Goal: Task Accomplishment & Management: Complete application form

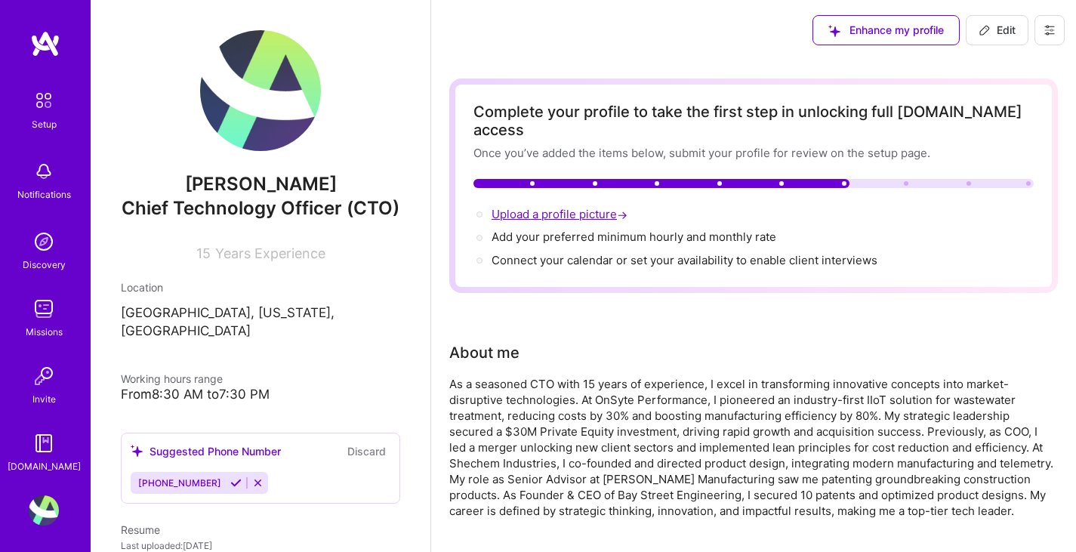
click at [589, 207] on span "Upload a profile picture →" at bounding box center [560, 214] width 139 height 14
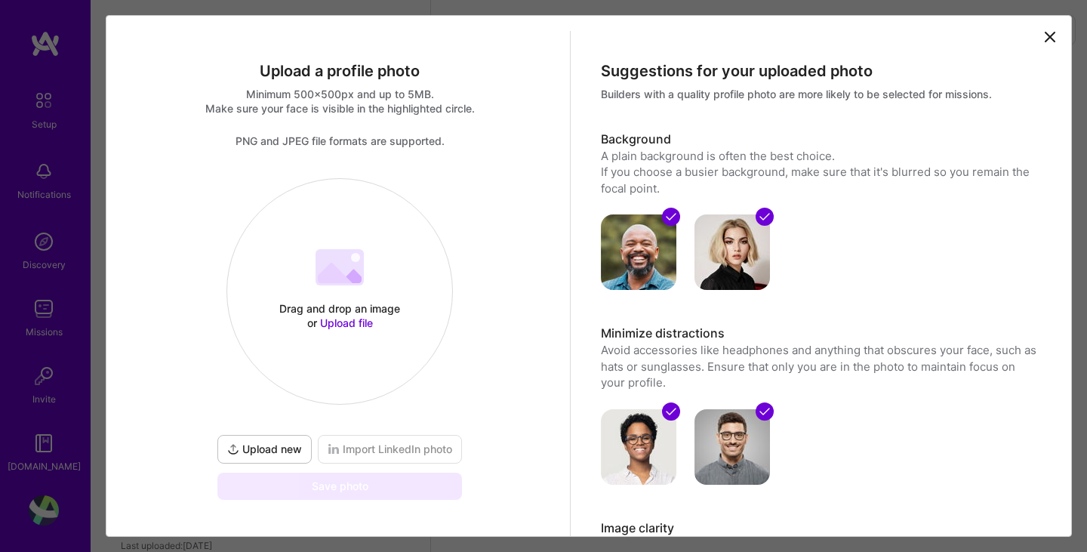
click at [334, 322] on span "Upload file" at bounding box center [346, 322] width 53 height 13
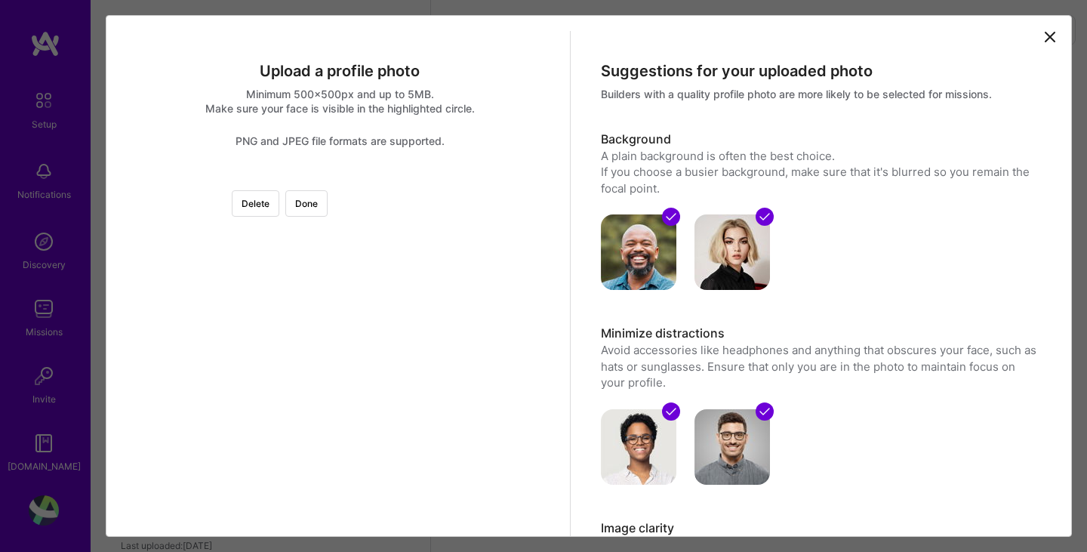
scroll to position [80, 0]
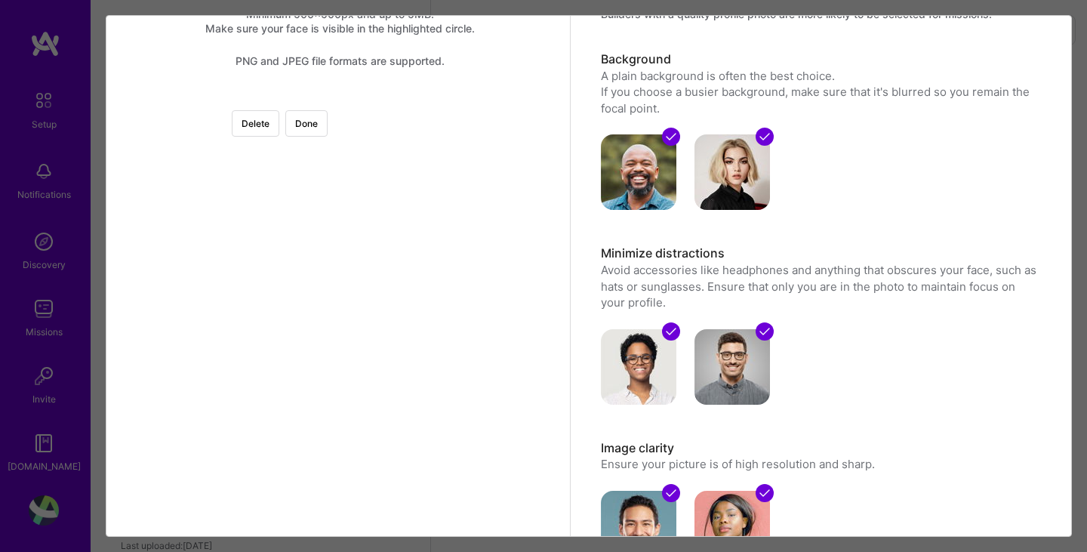
click at [396, 243] on div at bounding box center [552, 310] width 425 height 425
click at [378, 134] on div at bounding box center [552, 310] width 425 height 425
click at [279, 119] on button "Delete" at bounding box center [256, 123] width 48 height 26
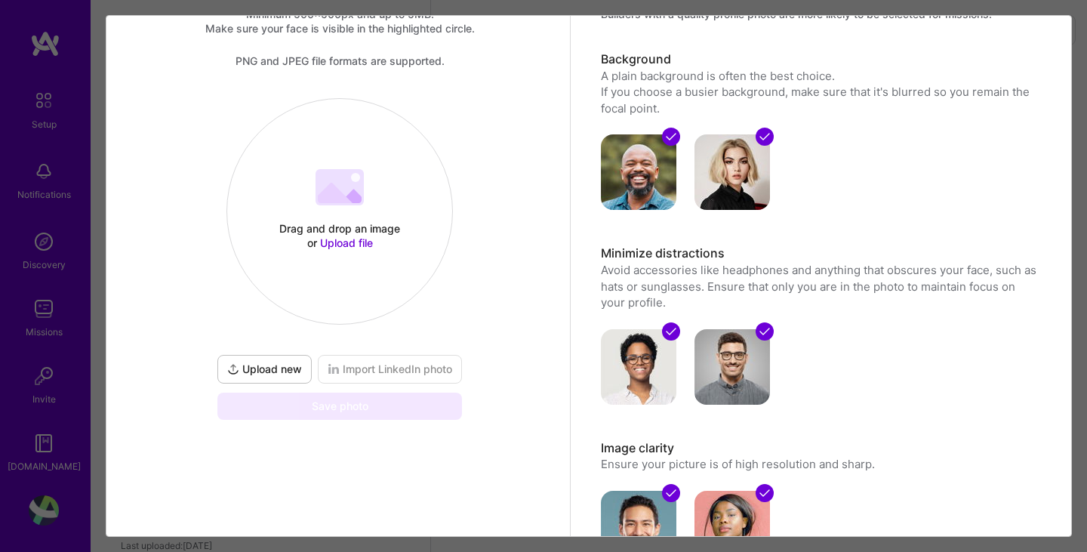
click at [364, 239] on span "Upload file" at bounding box center [346, 242] width 53 height 13
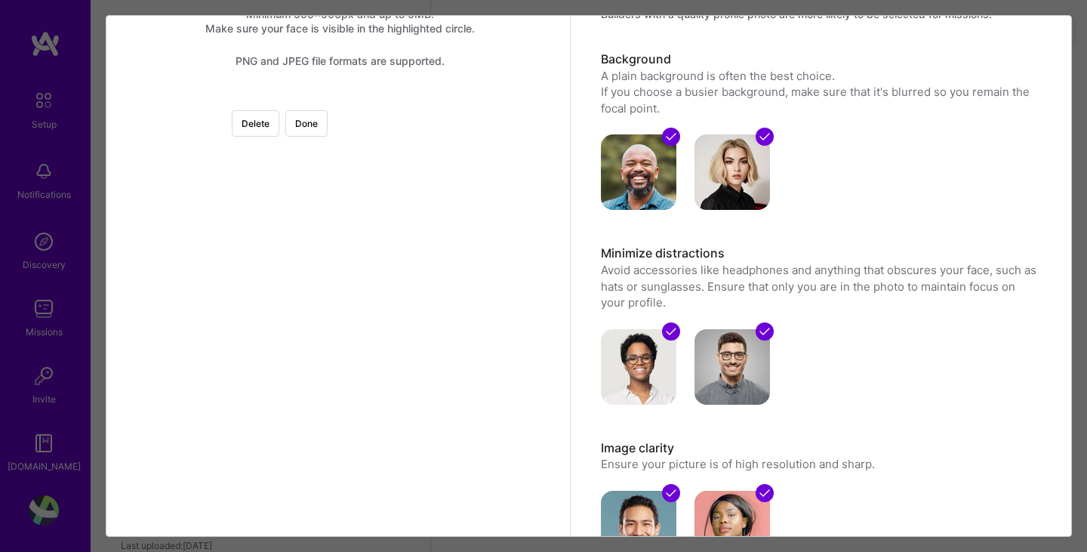
click at [340, 98] on div at bounding box center [340, 98] width 0 height 0
click at [408, 171] on div at bounding box center [461, 152] width 106 height 106
click at [340, 98] on img at bounding box center [340, 98] width 0 height 0
click at [340, 98] on div at bounding box center [340, 98] width 0 height 0
click at [423, 141] on div at bounding box center [470, 152] width 94 height 94
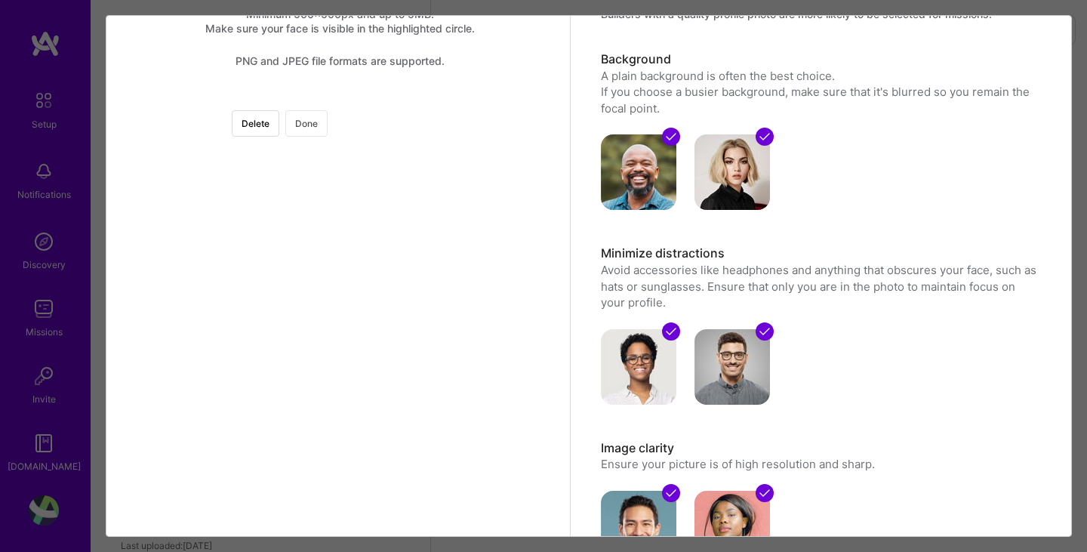
click at [328, 122] on button "Done" at bounding box center [306, 123] width 42 height 26
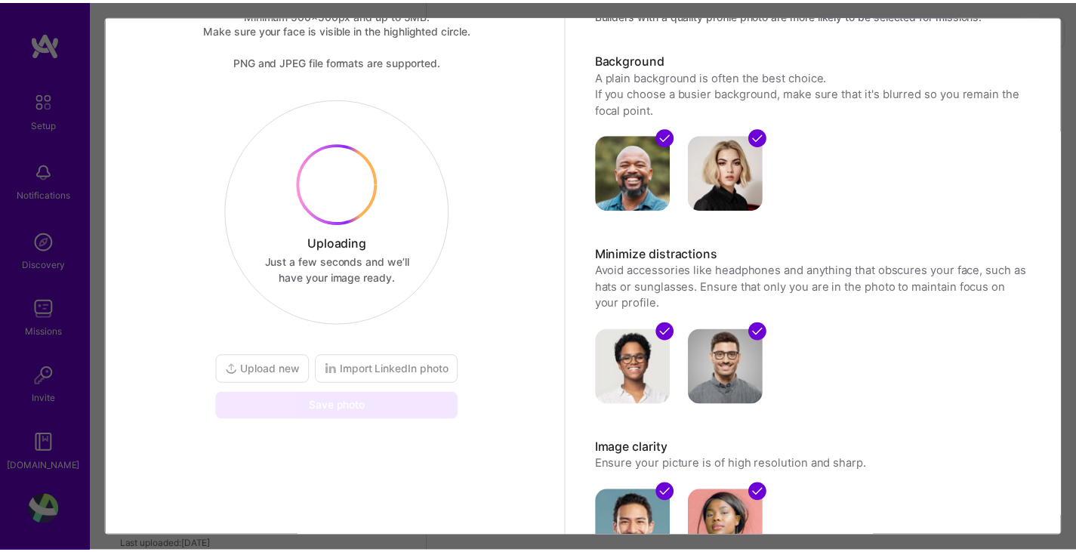
scroll to position [51, 0]
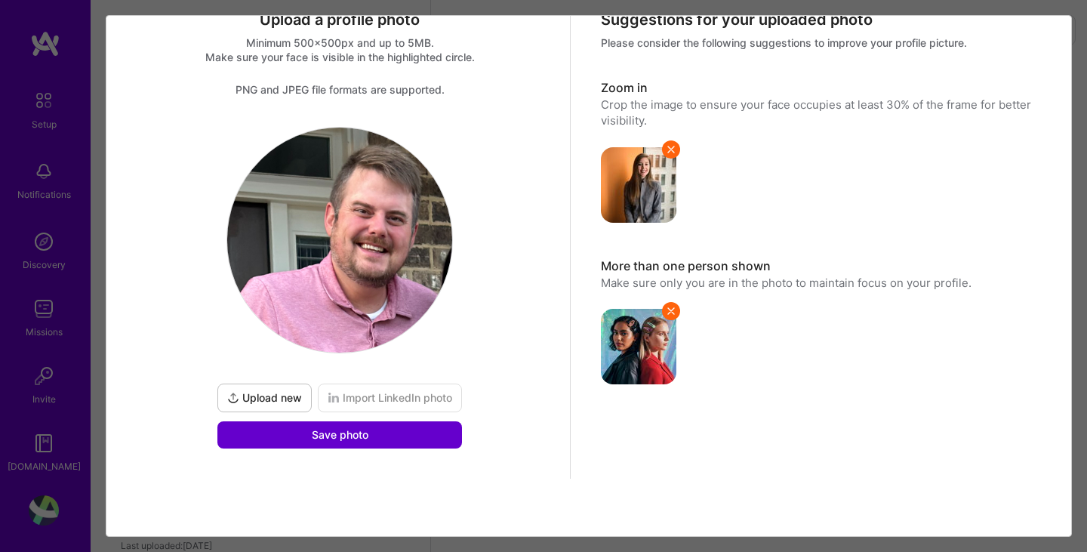
click at [341, 438] on span "Save photo" at bounding box center [340, 434] width 57 height 15
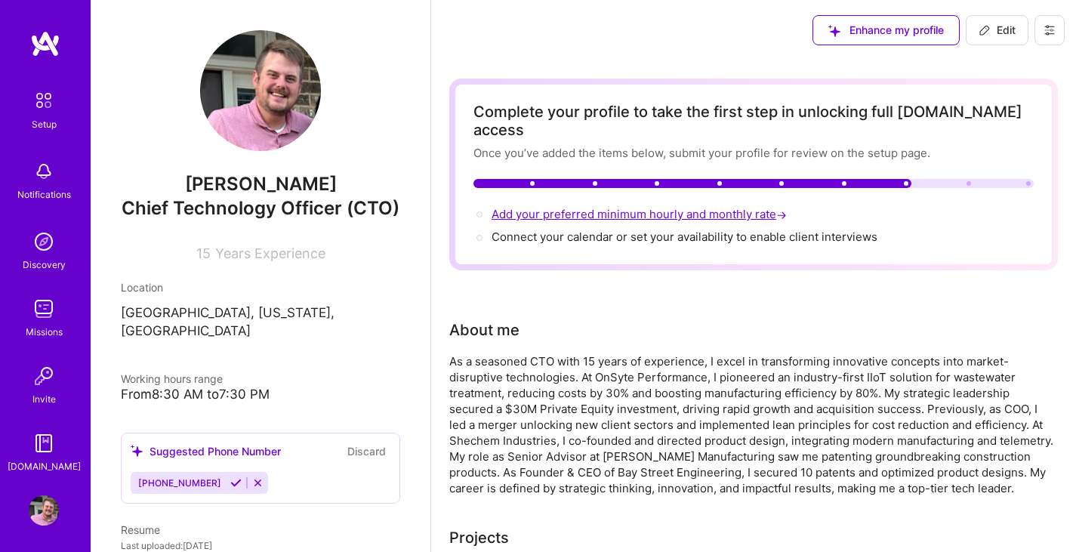
click at [624, 207] on span "Add your preferred minimum hourly and monthly rate →" at bounding box center [640, 214] width 298 height 14
select select "US"
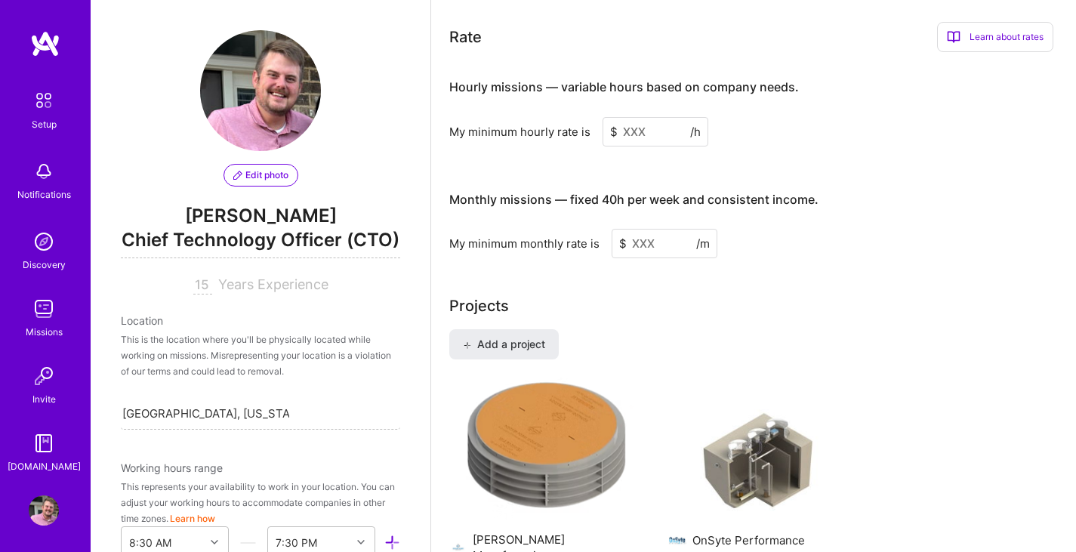
scroll to position [937, 0]
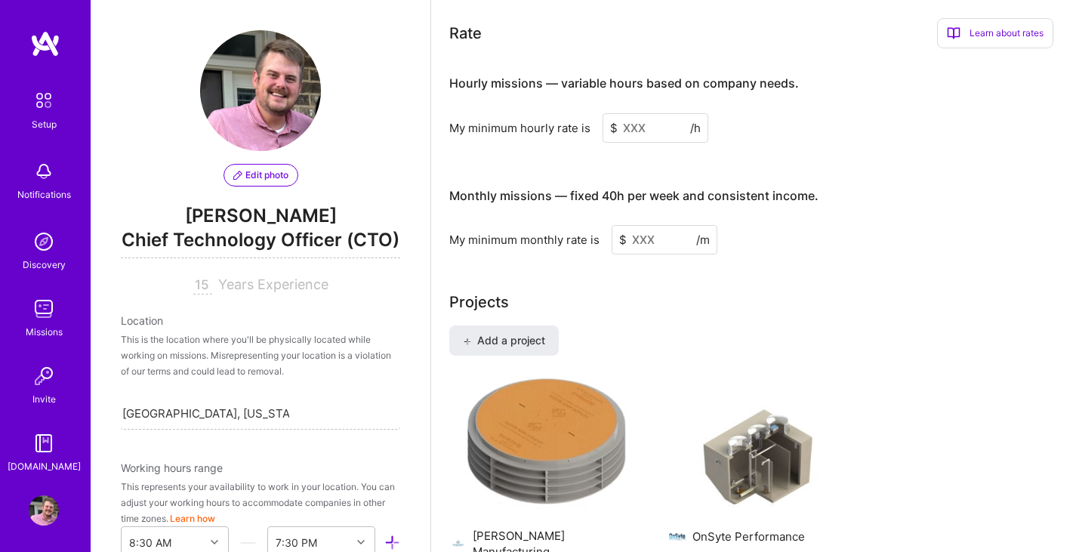
click at [626, 116] on input at bounding box center [655, 127] width 106 height 29
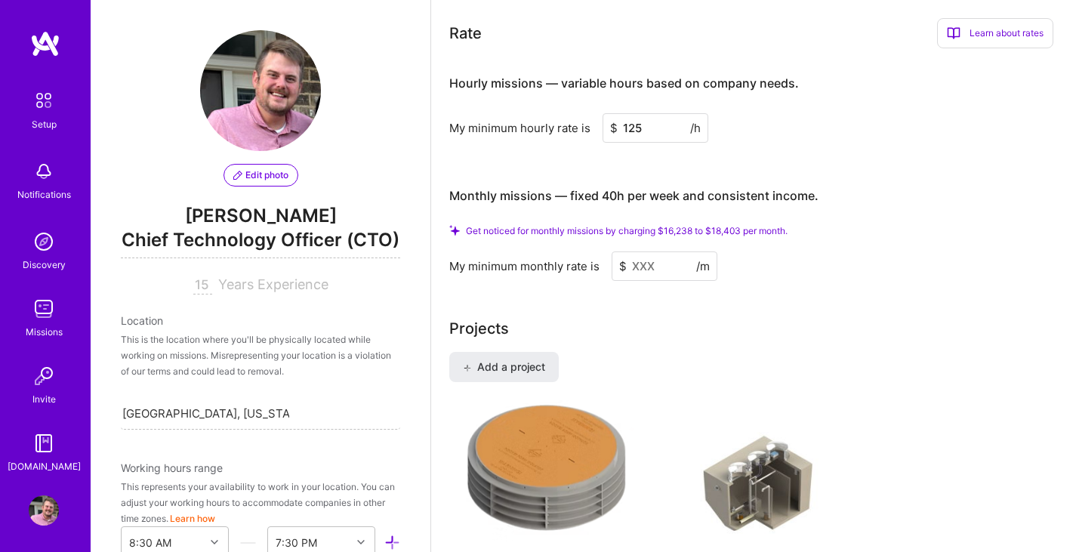
type input "125"
click at [642, 254] on input at bounding box center [665, 265] width 106 height 29
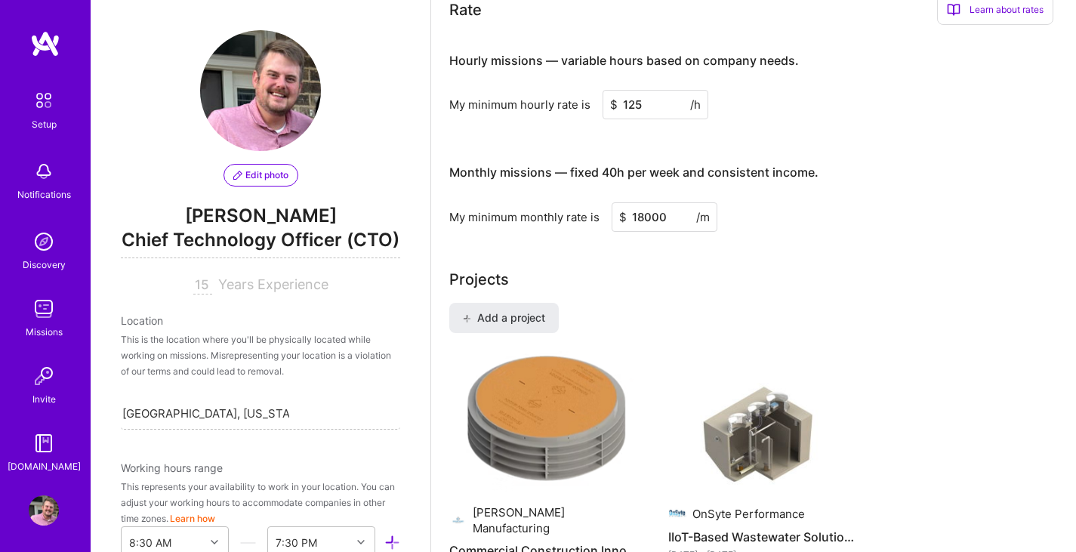
type input "18000"
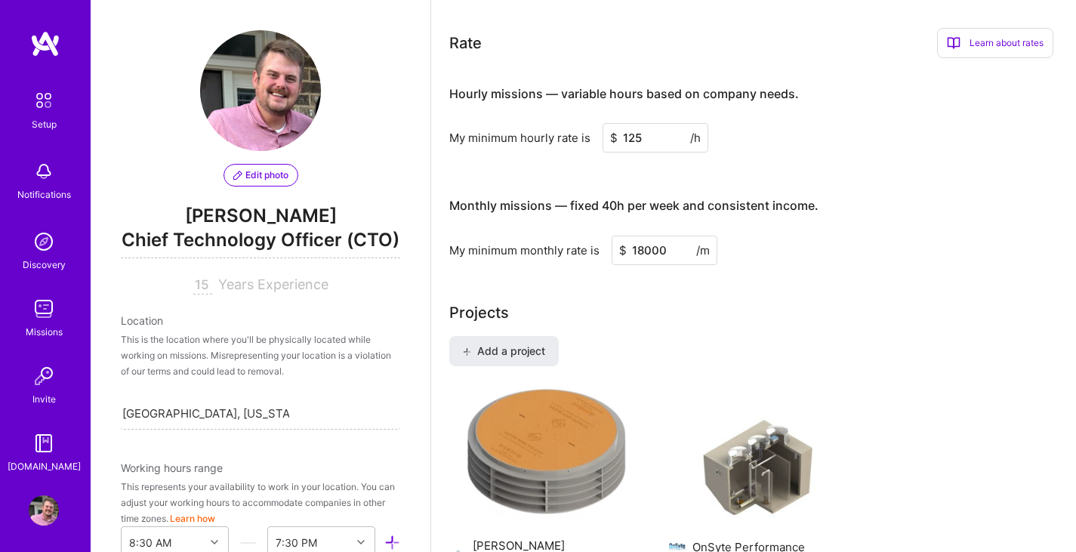
scroll to position [901, 0]
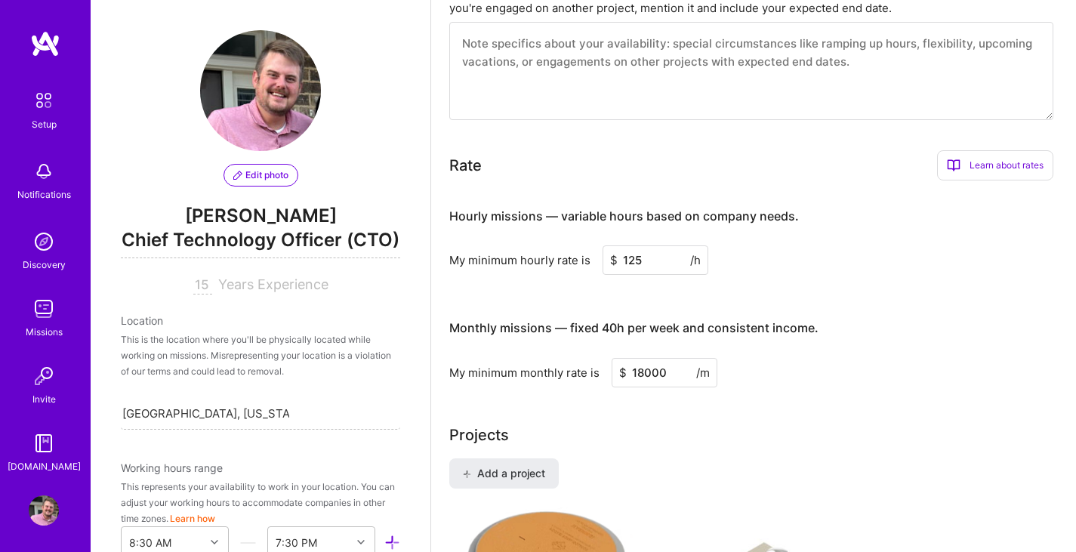
click at [855, 282] on div "Hourly missions — variable hours based on company needs. My minimum hourly rate…" at bounding box center [751, 290] width 604 height 194
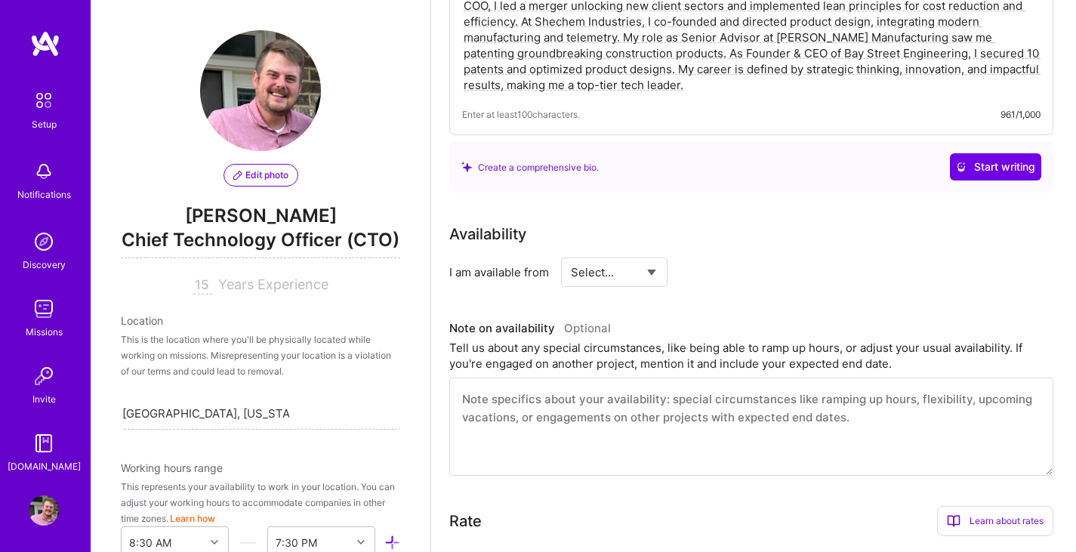
scroll to position [425, 0]
click at [655, 258] on select "Select... Right Now Future Date Not Available" at bounding box center [614, 273] width 87 height 39
select select "Right Now"
click at [571, 254] on select "Select... Right Now Future Date Not Available" at bounding box center [614, 273] width 87 height 39
click at [718, 258] on input at bounding box center [752, 272] width 91 height 29
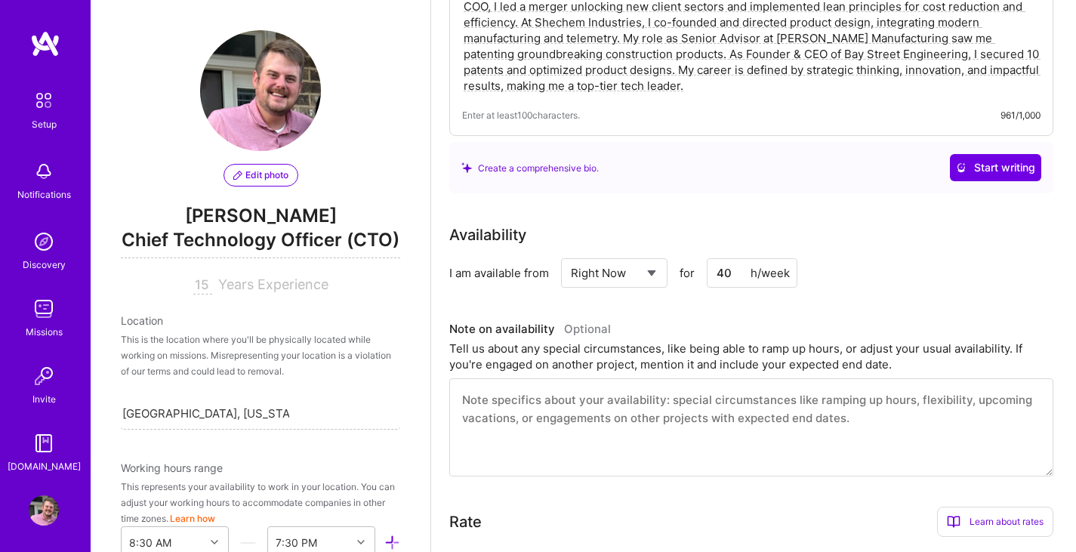
type input "4"
type input "50"
click at [748, 296] on div "Availability I am available from Select... Right Now Future Date Not Available …" at bounding box center [753, 349] width 608 height 253
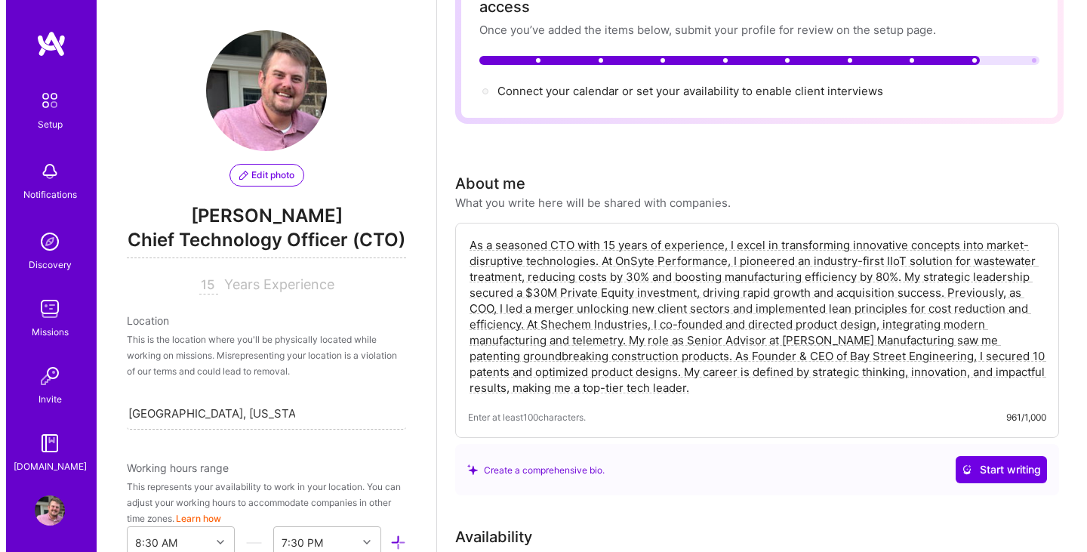
scroll to position [0, 0]
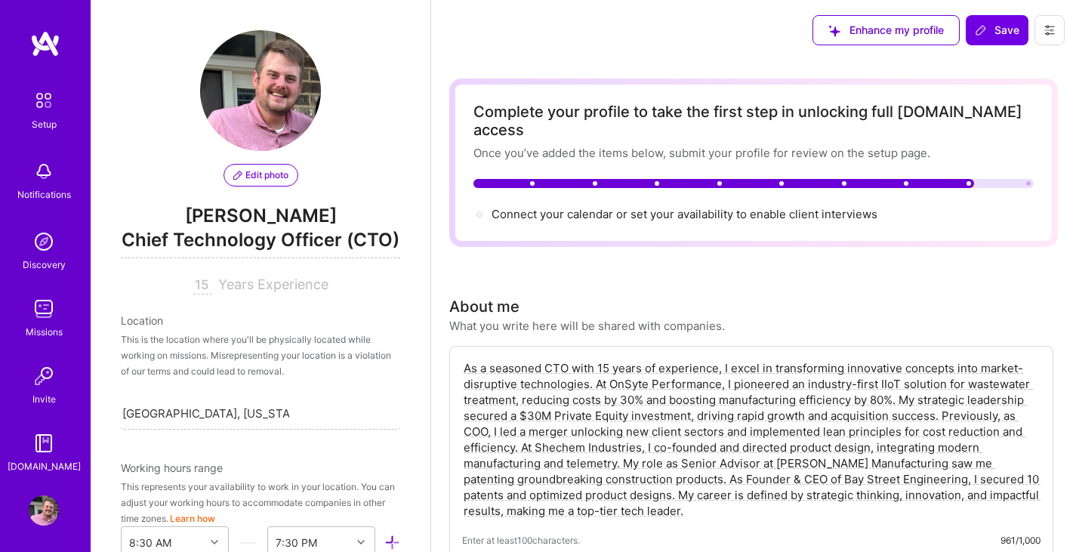
click at [835, 295] on div "About me What you write here will be shared with companies." at bounding box center [751, 314] width 604 height 39
click at [692, 207] on span "Connect your calendar or set your availability to enable client interviews →" at bounding box center [690, 214] width 399 height 14
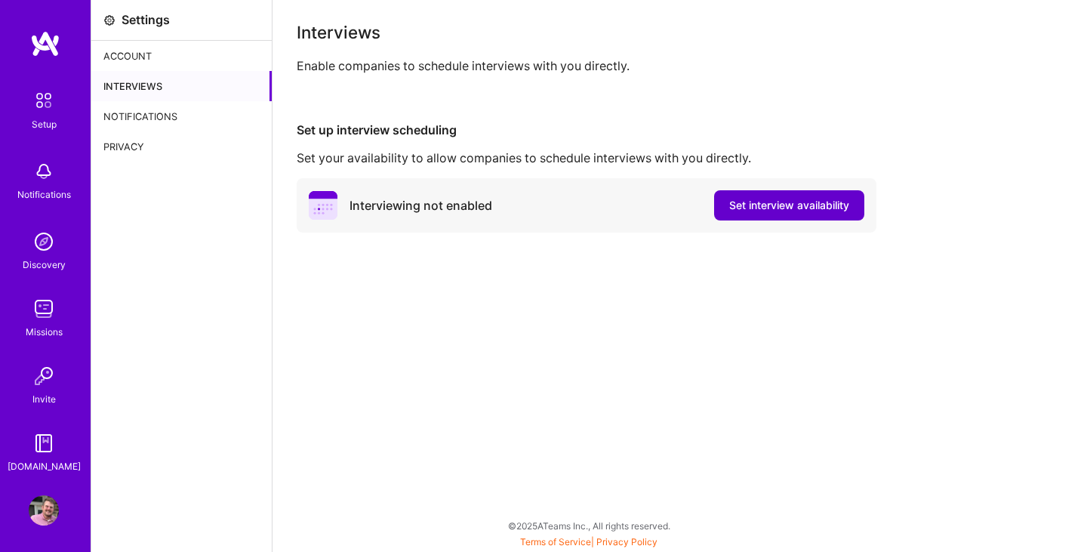
click at [735, 203] on span "Set interview availability" at bounding box center [789, 205] width 120 height 15
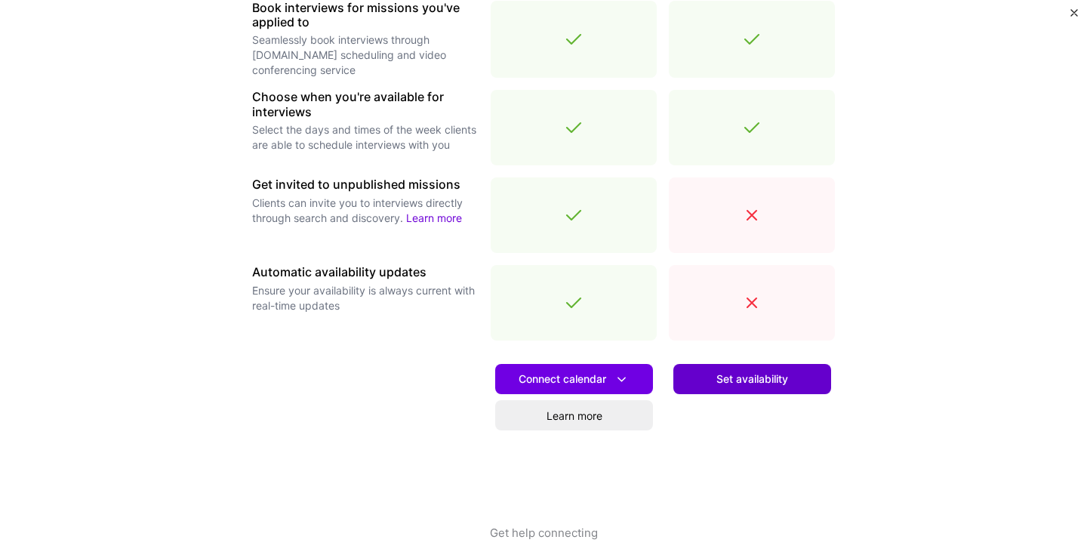
scroll to position [506, 0]
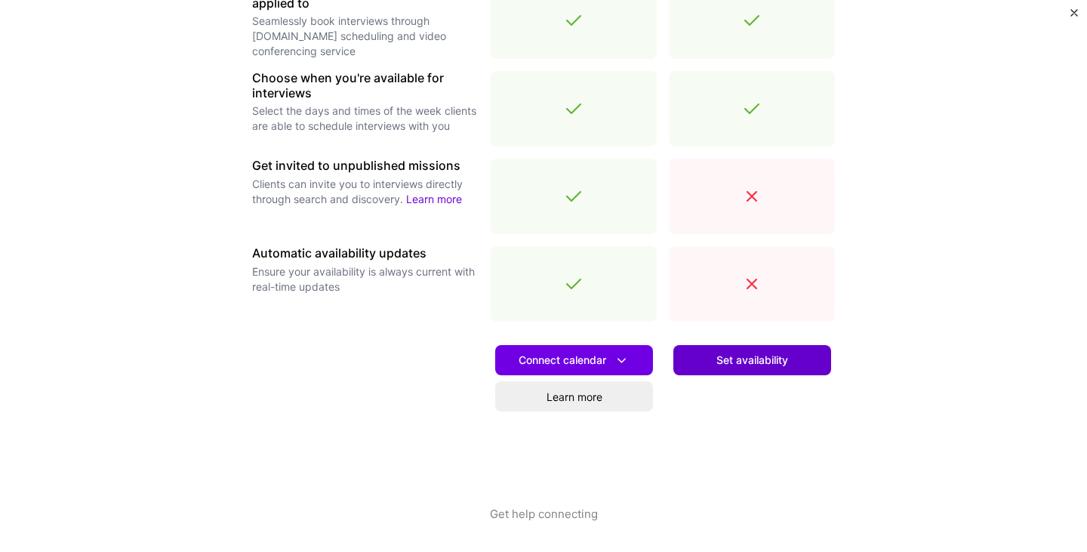
click at [698, 371] on button "Set availability" at bounding box center [752, 360] width 158 height 30
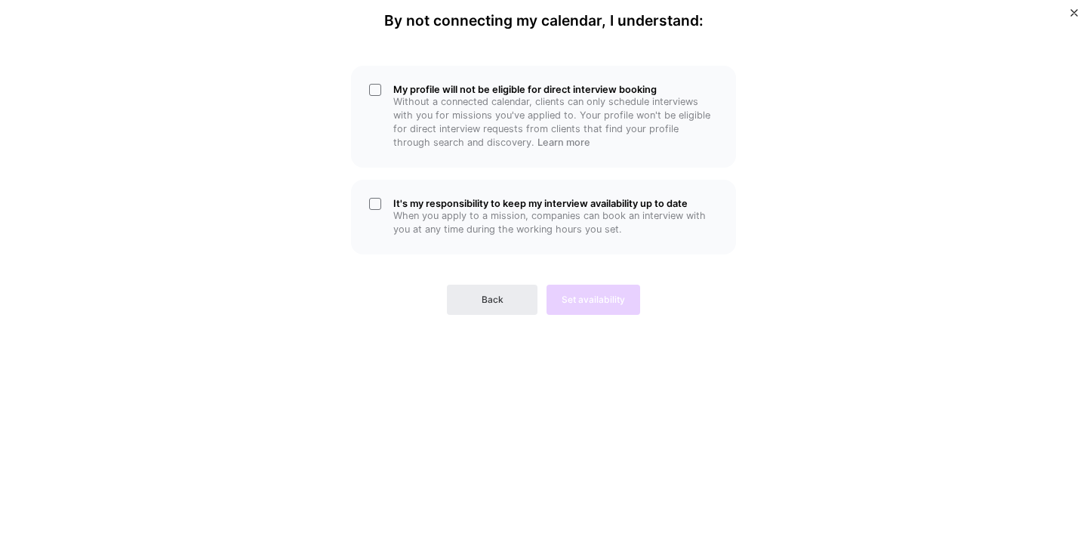
scroll to position [0, 0]
click at [373, 203] on div "It's my responsibility to keep my interview availability up to date When you ap…" at bounding box center [543, 217] width 385 height 75
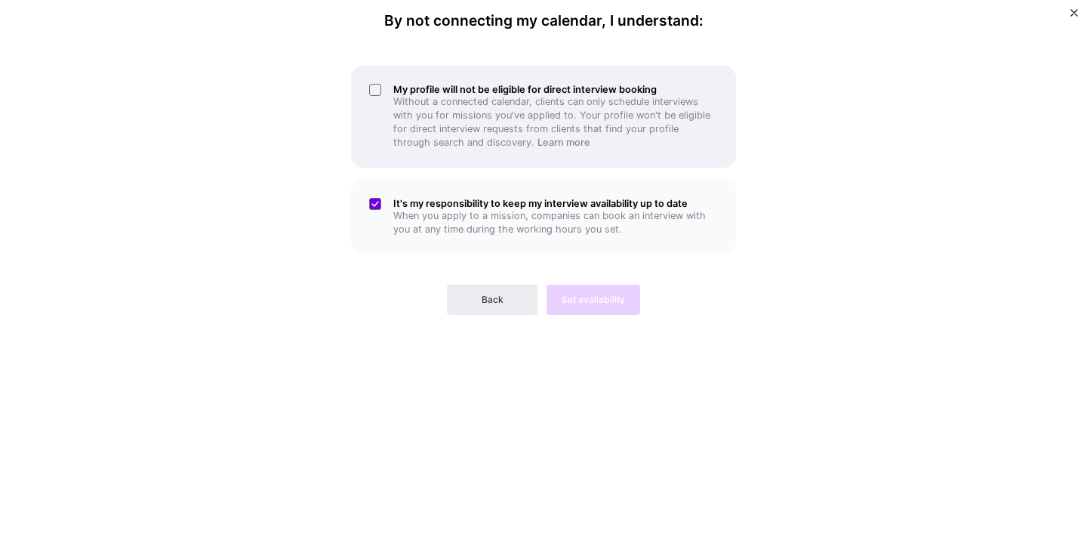
click at [378, 92] on div "My profile will not be eligible for direct interview booking Without a connecte…" at bounding box center [543, 117] width 385 height 102
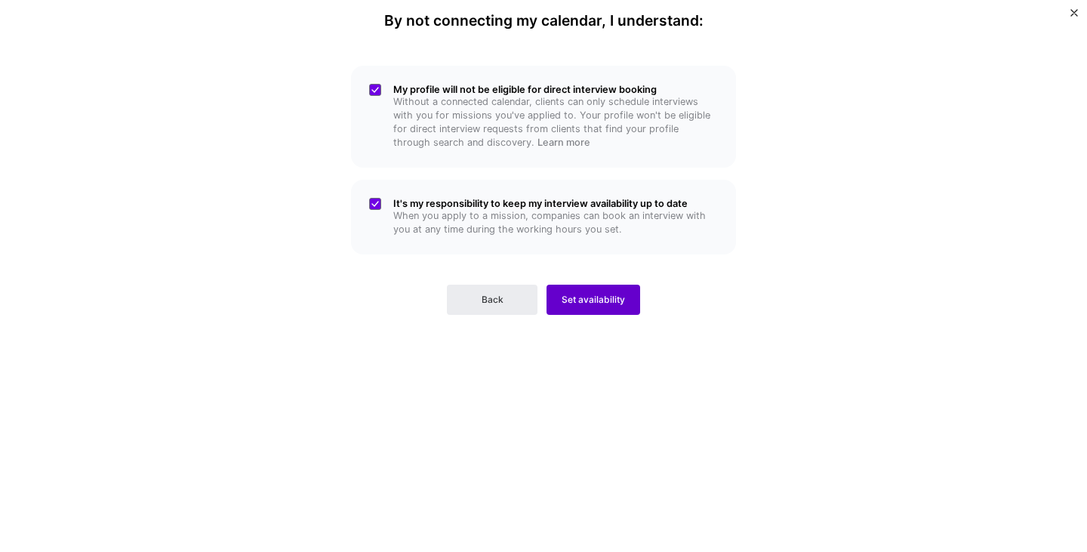
click at [589, 302] on span "Set availability" at bounding box center [593, 300] width 63 height 14
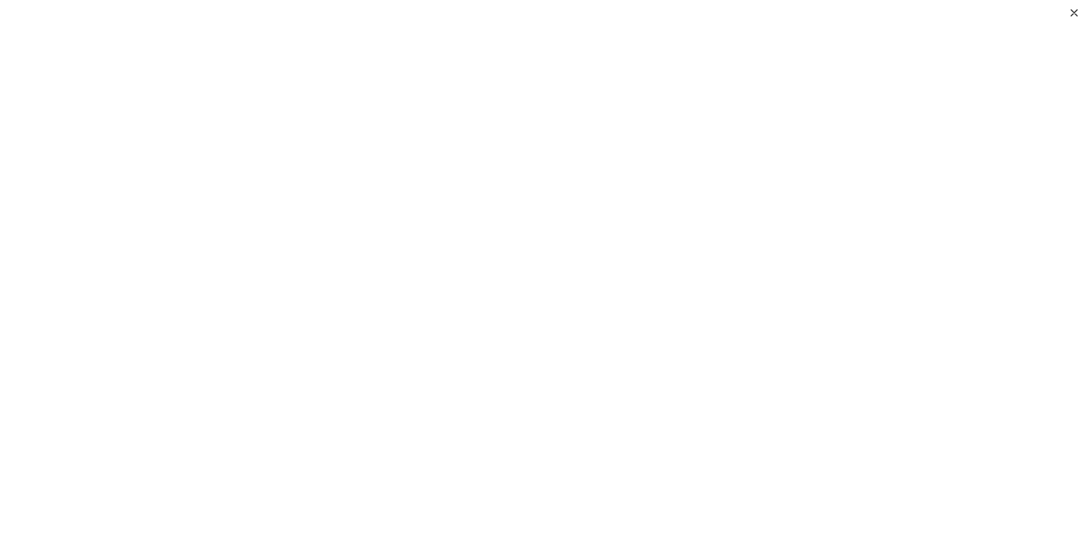
scroll to position [174, 0]
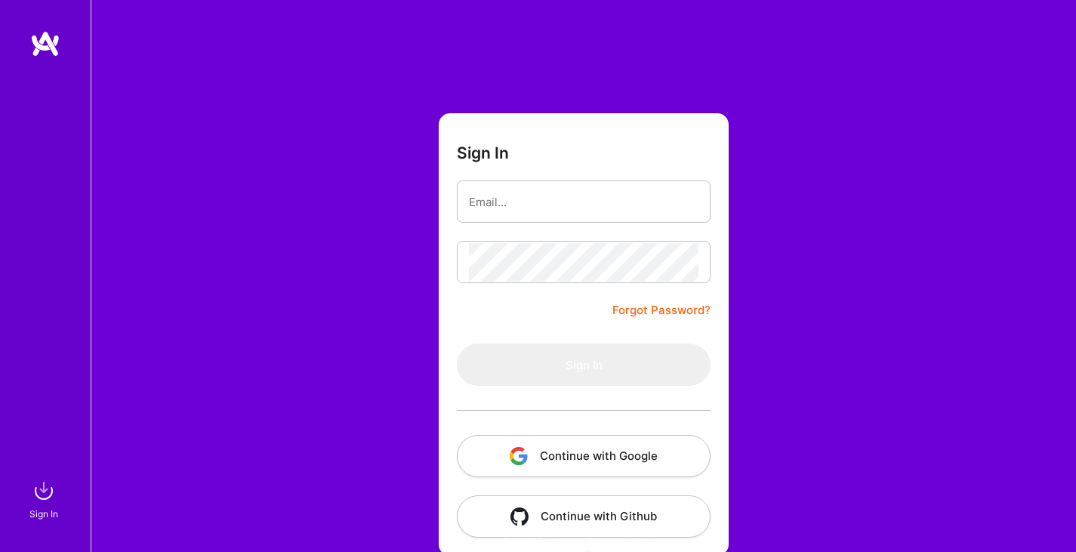
click at [579, 454] on button "Continue with Google" at bounding box center [584, 456] width 254 height 42
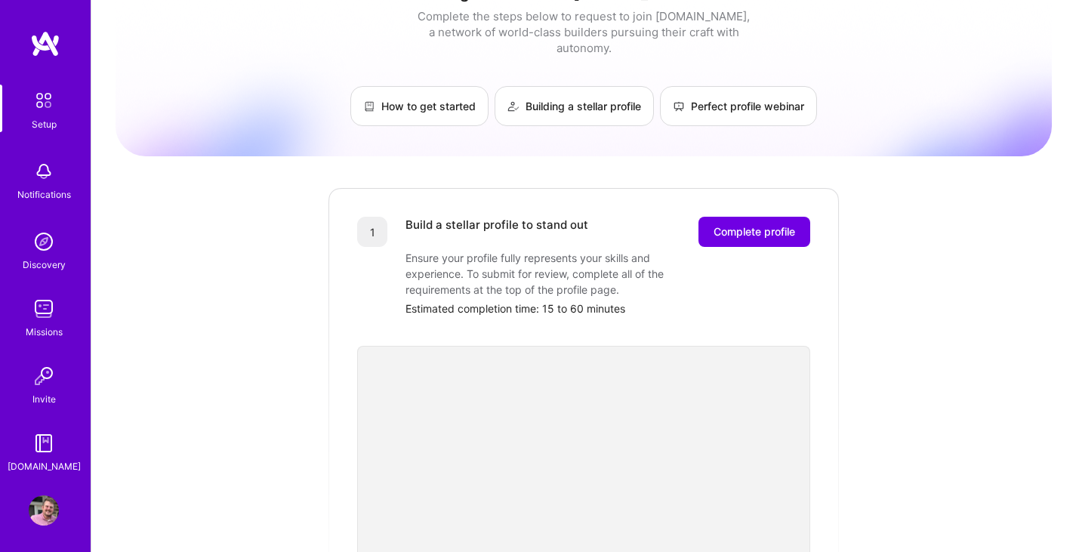
scroll to position [32, 0]
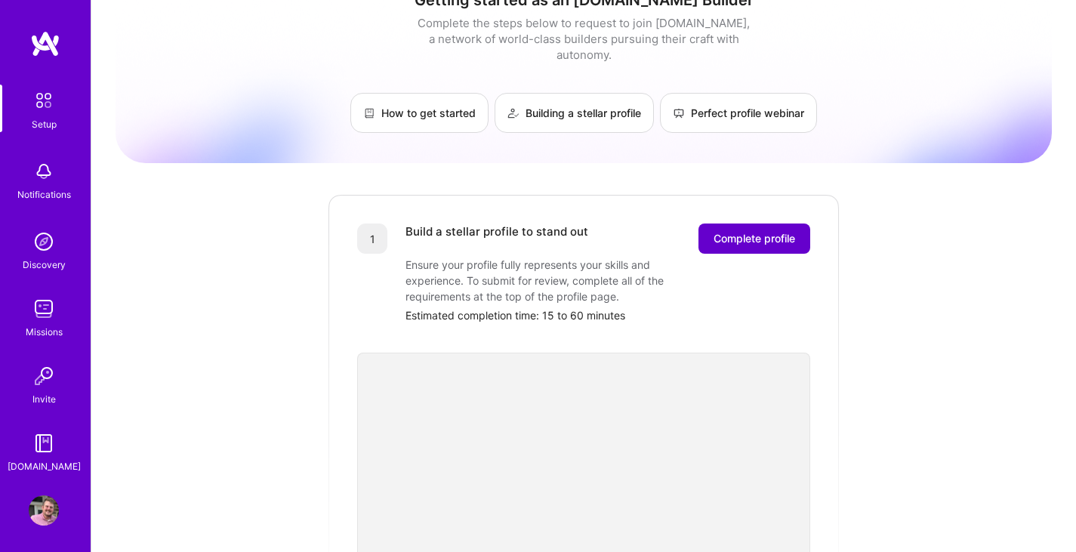
click at [744, 231] on span "Complete profile" at bounding box center [754, 238] width 82 height 15
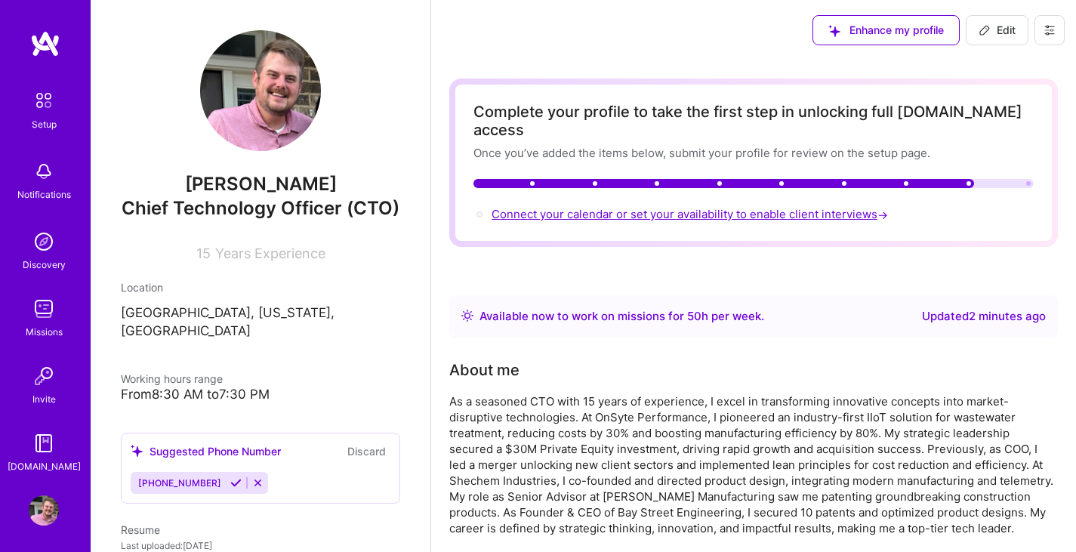
click at [709, 207] on span "Connect your calendar or set your availability to enable client interviews →" at bounding box center [690, 214] width 399 height 14
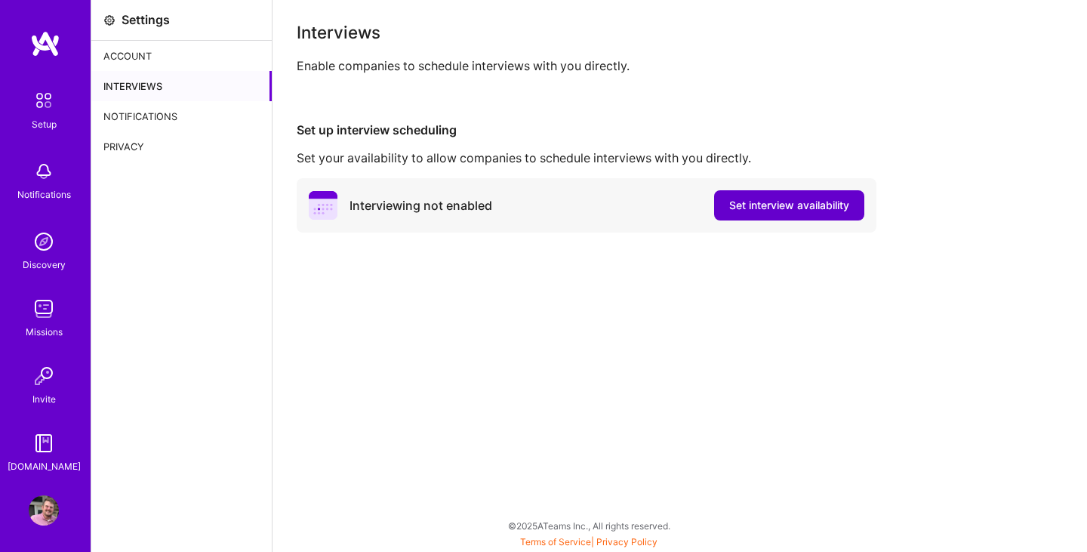
click at [756, 205] on span "Set interview availability" at bounding box center [789, 205] width 120 height 15
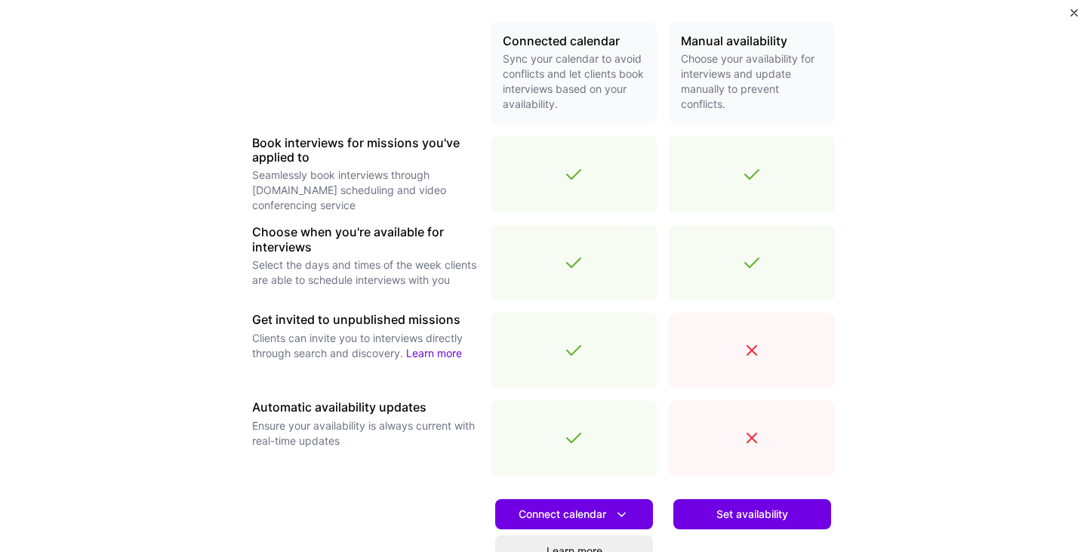
scroll to position [407, 0]
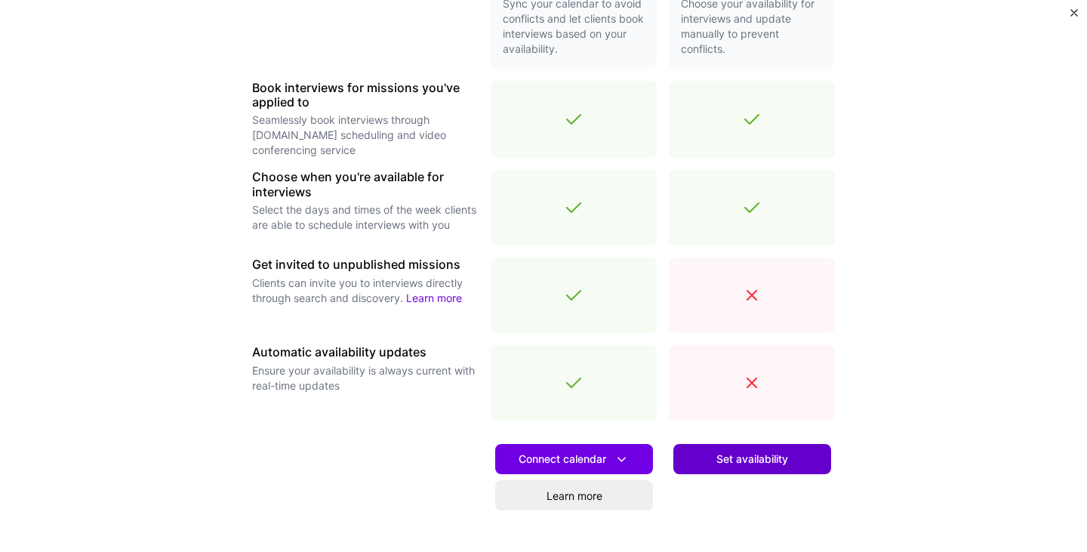
click at [682, 457] on button "Set availability" at bounding box center [752, 459] width 158 height 30
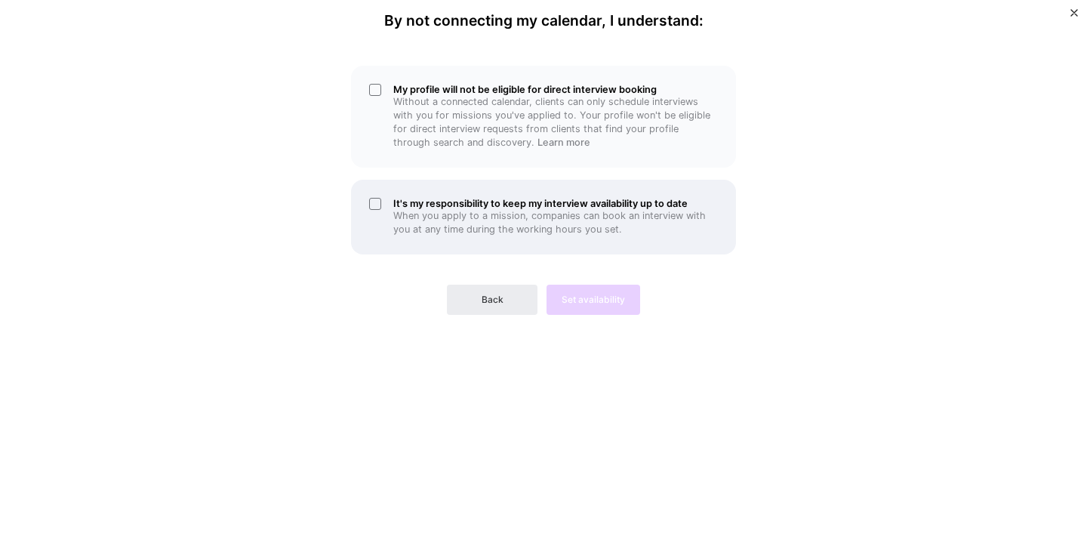
click at [371, 211] on div "It's my responsibility to keep my interview availability up to date When you ap…" at bounding box center [543, 217] width 385 height 75
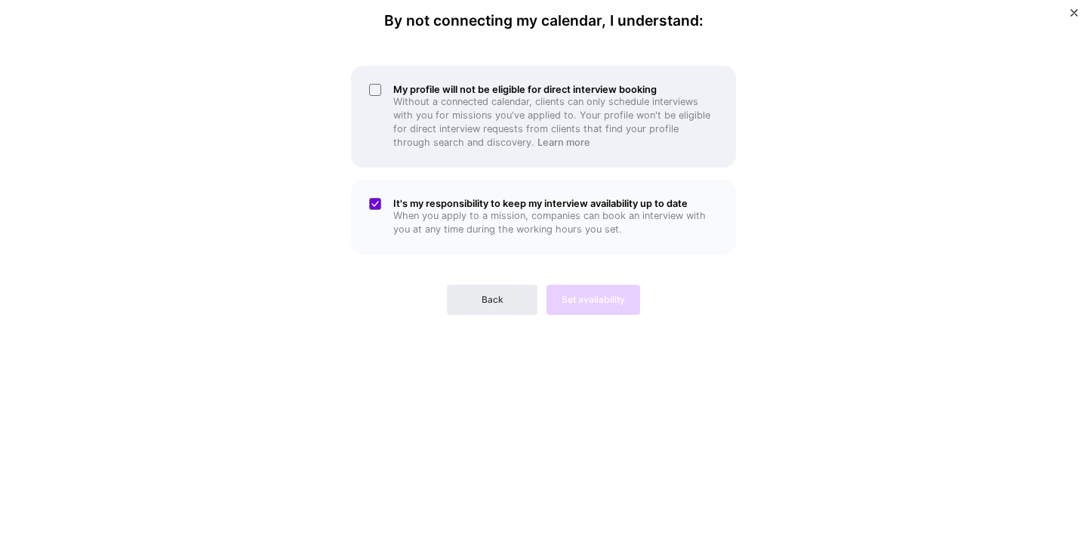
click at [393, 120] on div "My profile will not be eligible for direct interview booking Without a connecte…" at bounding box center [543, 117] width 385 height 102
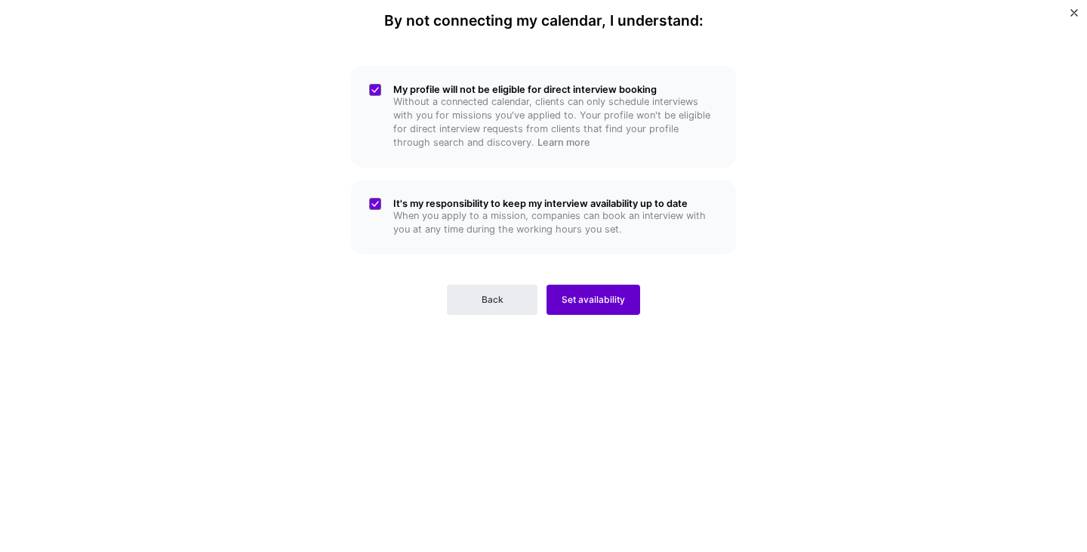
click at [571, 301] on span "Set availability" at bounding box center [593, 300] width 63 height 14
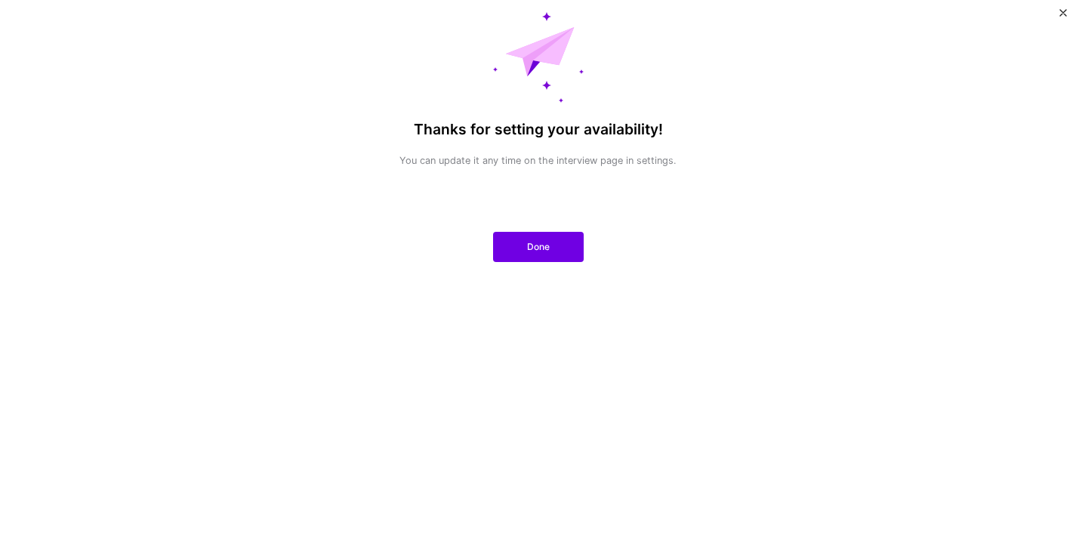
click at [604, 257] on div "Done" at bounding box center [538, 235] width 353 height 54
click at [556, 246] on button "Done" at bounding box center [538, 247] width 91 height 30
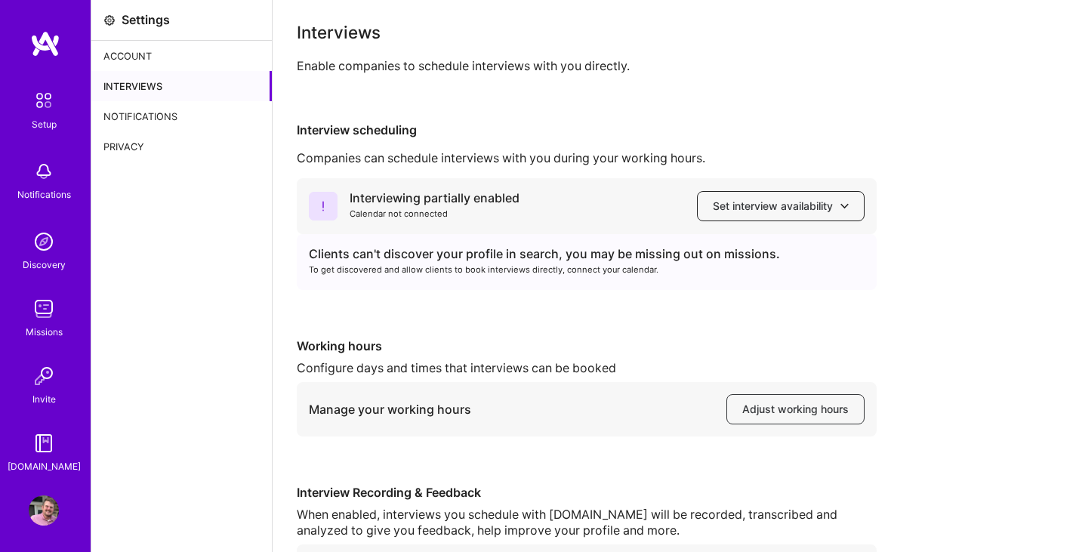
click at [759, 209] on span "Set interview availability" at bounding box center [781, 206] width 136 height 15
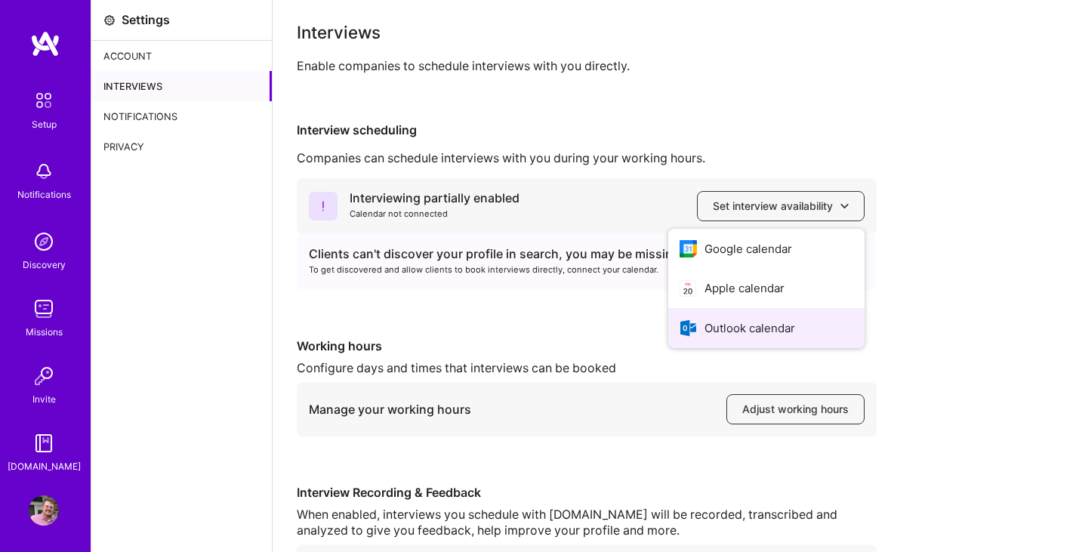
click at [718, 328] on button "Outlook calendar" at bounding box center [766, 328] width 196 height 40
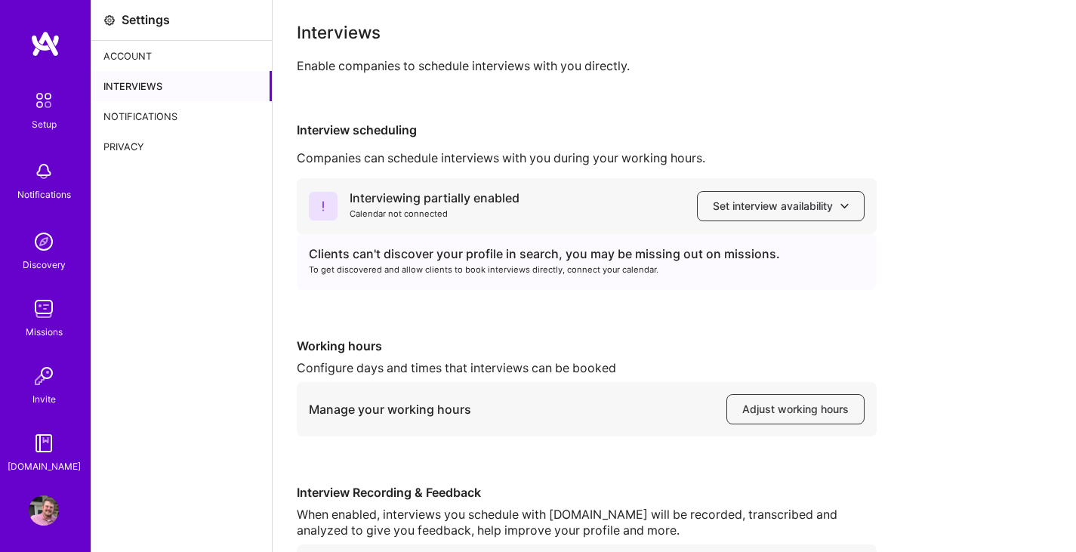
click at [152, 109] on div "Notifications" at bounding box center [181, 116] width 180 height 30
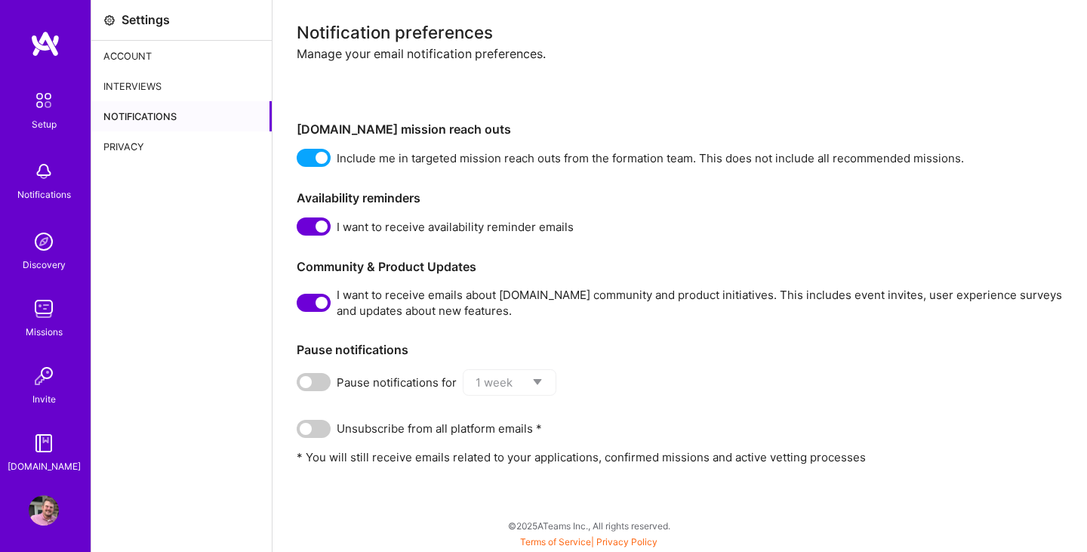
click at [114, 49] on div "Account" at bounding box center [181, 56] width 180 height 30
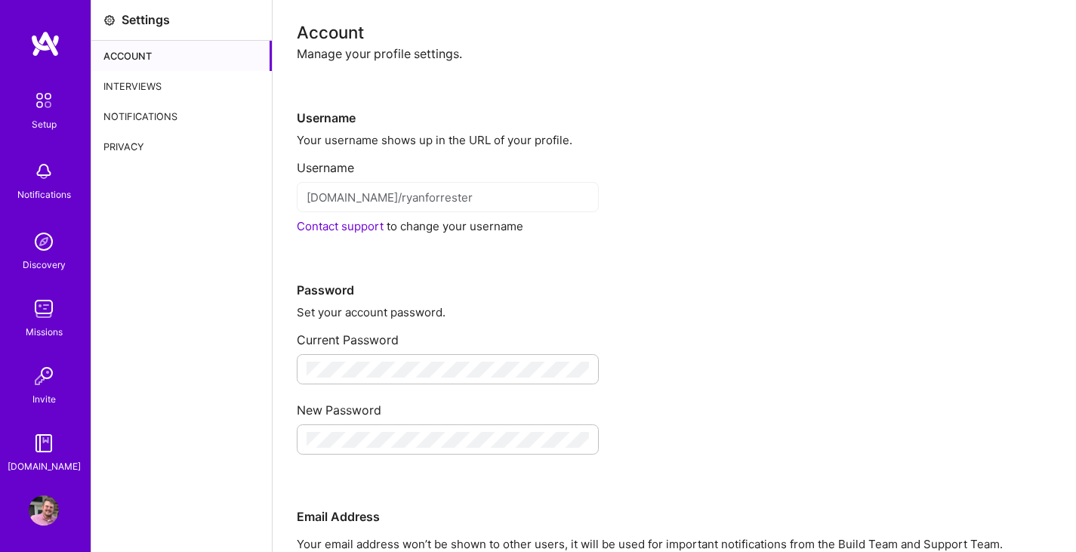
click at [42, 119] on div "Setup" at bounding box center [44, 124] width 25 height 16
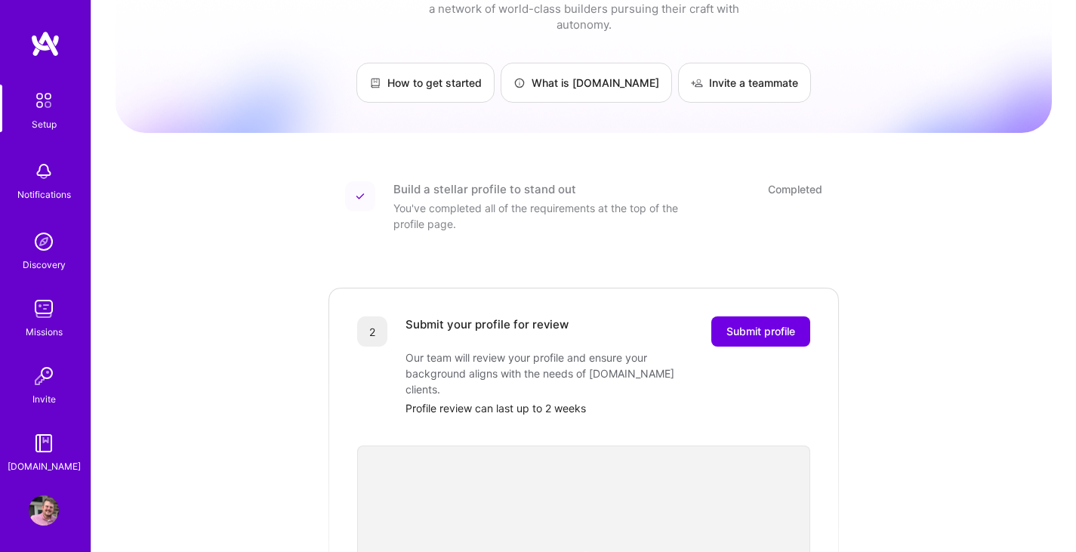
scroll to position [64, 0]
click at [43, 324] on div "Missions" at bounding box center [44, 332] width 37 height 16
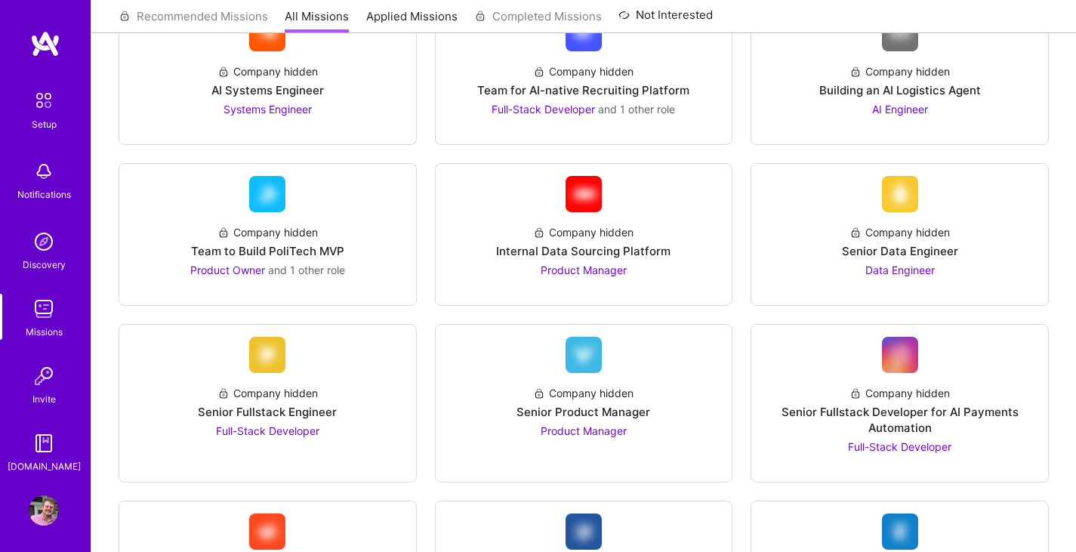
scroll to position [563, 0]
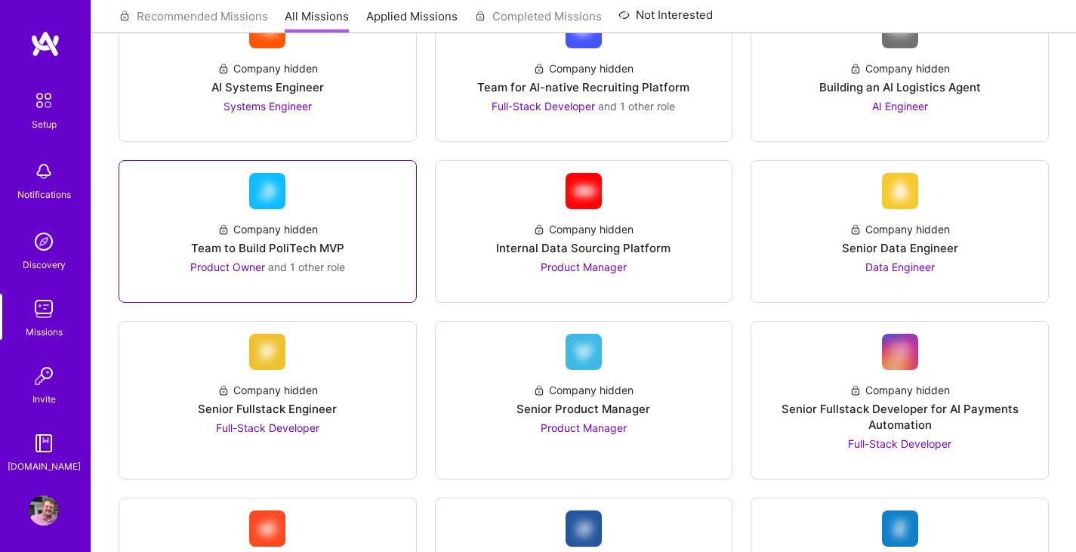
click at [307, 250] on div "Team to Build PoliTech MVP" at bounding box center [267, 248] width 153 height 16
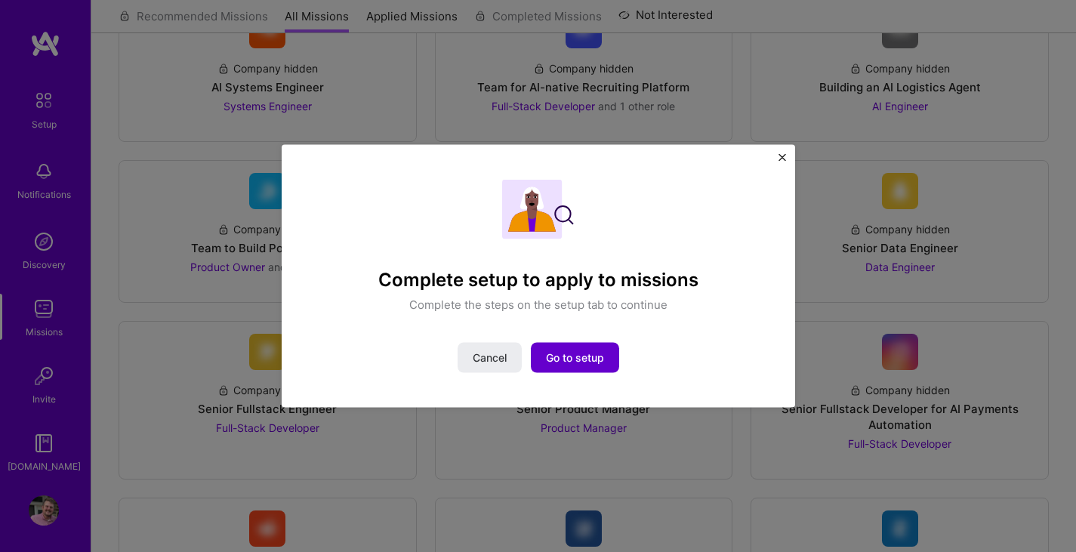
click at [564, 359] on span "Go to setup" at bounding box center [575, 357] width 58 height 15
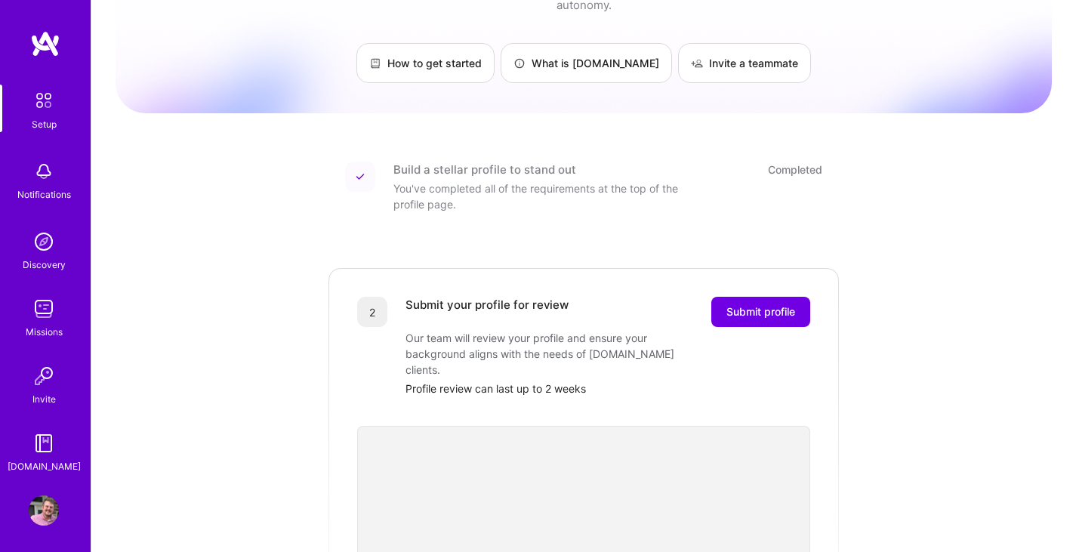
scroll to position [83, 0]
click at [764, 303] on span "Submit profile" at bounding box center [760, 310] width 69 height 15
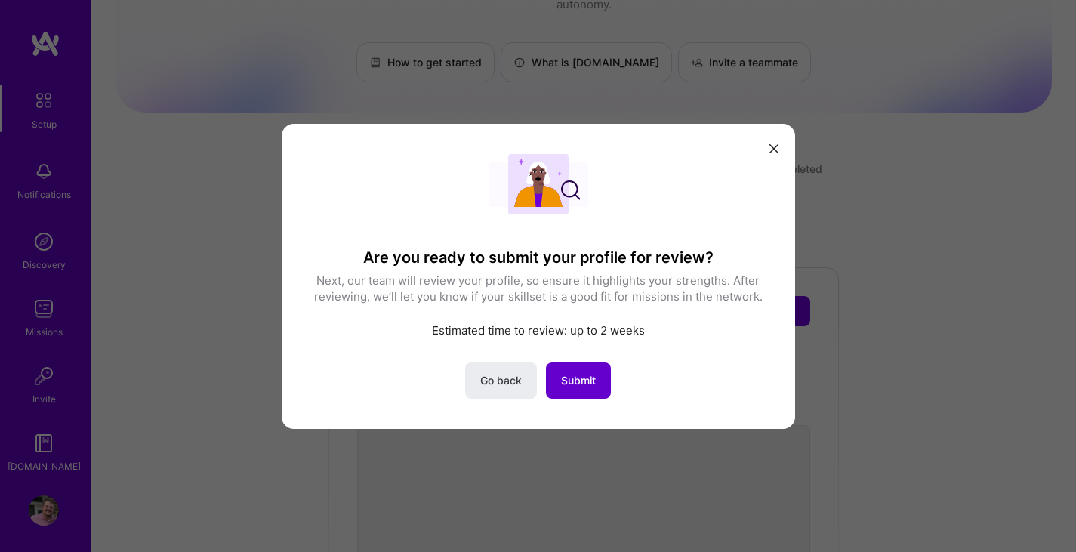
click at [583, 368] on button "Submit" at bounding box center [578, 380] width 65 height 36
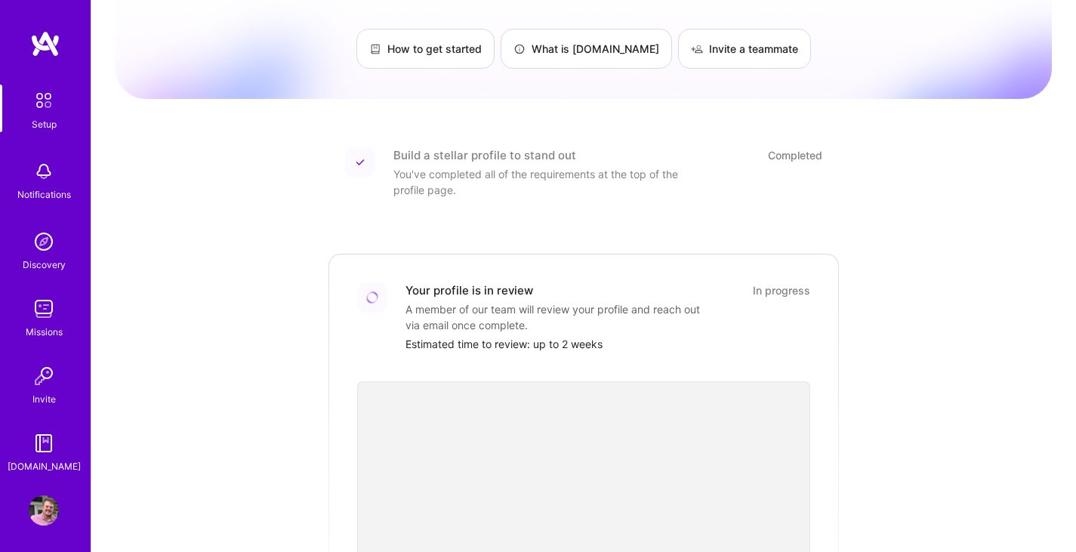
scroll to position [0, 0]
